Goal: Transaction & Acquisition: Purchase product/service

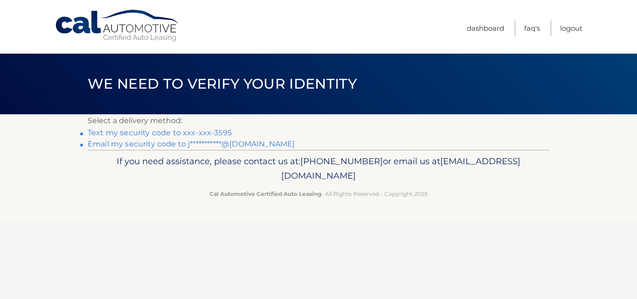
click at [159, 133] on link "Text my security code to xxx-xxx-3595" at bounding box center [160, 132] width 144 height 9
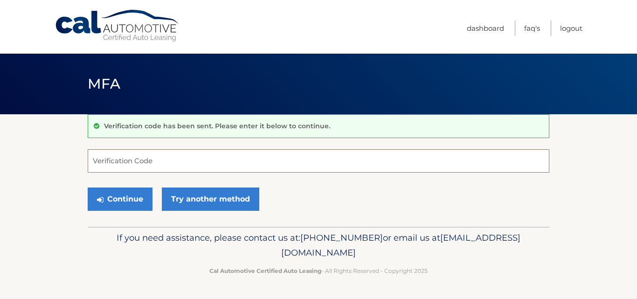
click at [130, 167] on input "Verification Code" at bounding box center [319, 160] width 462 height 23
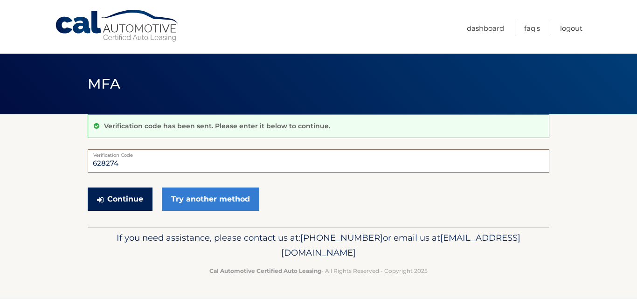
type input "628274"
click at [130, 198] on button "Continue" at bounding box center [120, 199] width 65 height 23
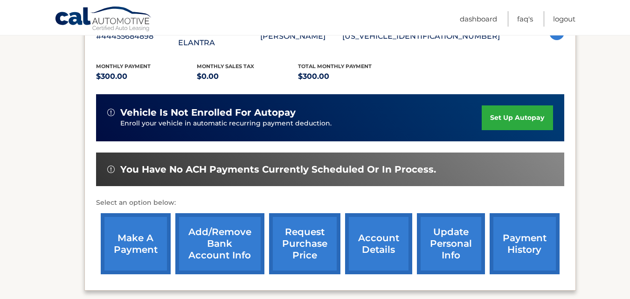
scroll to position [189, 0]
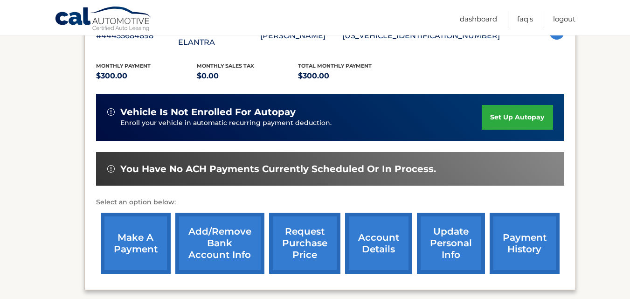
click at [145, 230] on link "make a payment" at bounding box center [136, 243] width 70 height 61
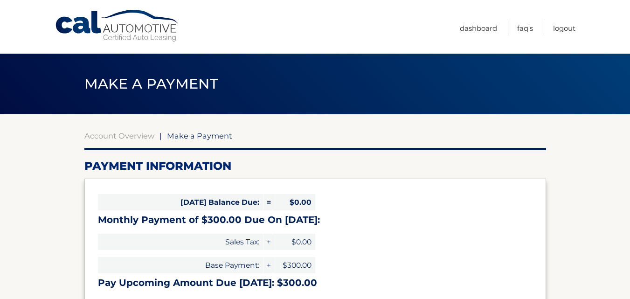
select select "NWIxOTgyYmItYTAxOC00MjFhLWJjY2QtYTY4NWUzOTUzYWM4"
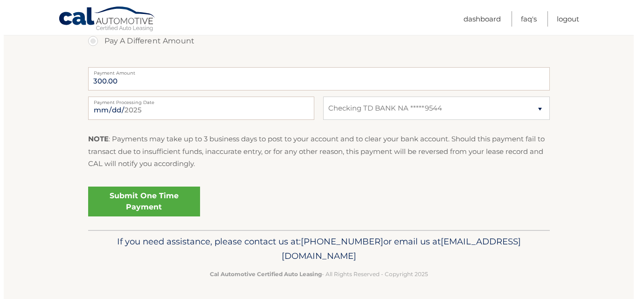
scroll to position [368, 0]
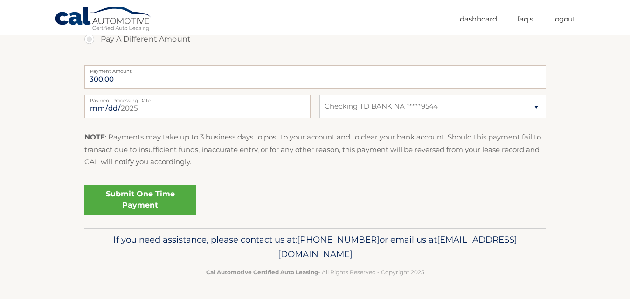
click at [151, 203] on link "Submit One Time Payment" at bounding box center [140, 200] width 112 height 30
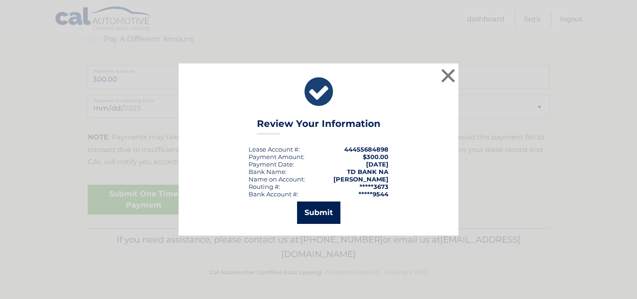
click at [319, 216] on button "Submit" at bounding box center [318, 213] width 43 height 22
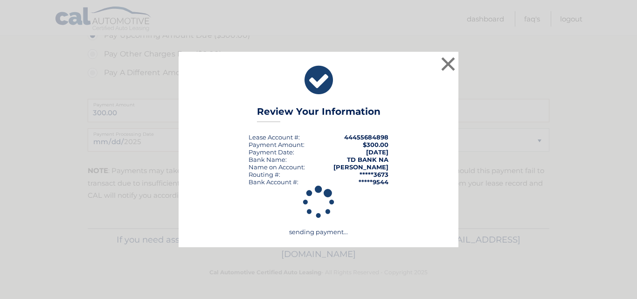
scroll to position [334, 0]
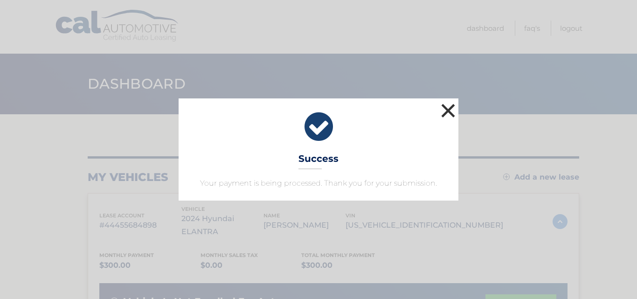
click at [448, 111] on button "×" at bounding box center [448, 110] width 19 height 19
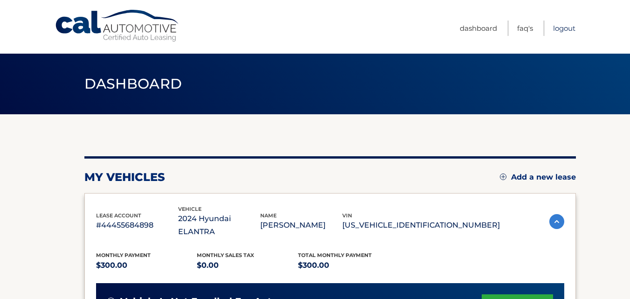
click at [562, 29] on link "Logout" at bounding box center [564, 28] width 22 height 15
